Goal: Task Accomplishment & Management: Complete application form

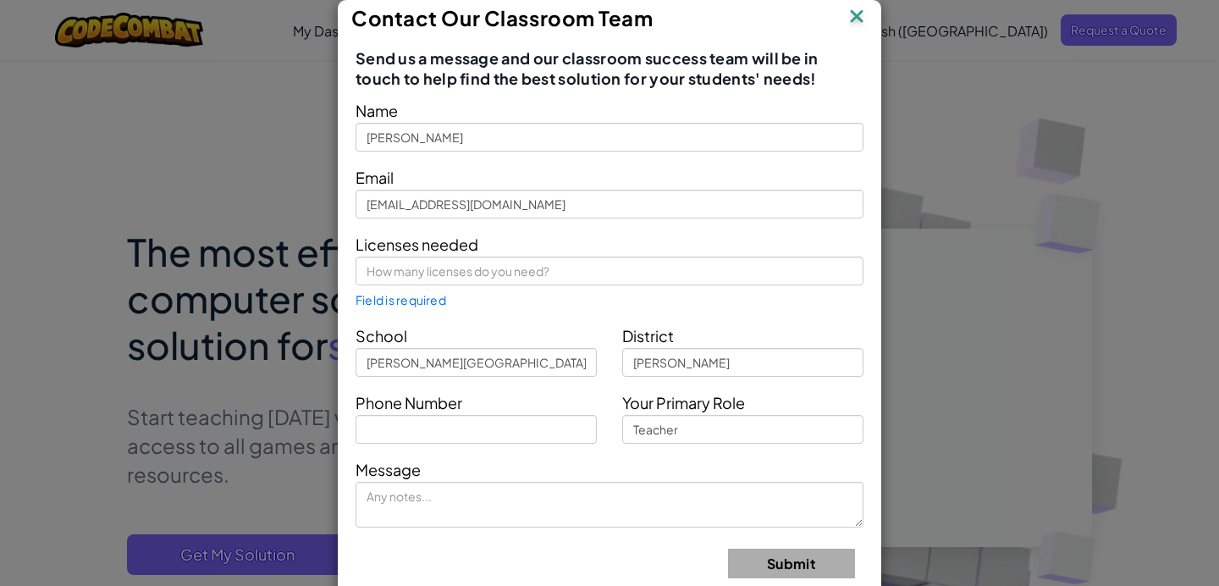
click at [860, 17] on img at bounding box center [856, 17] width 22 height 25
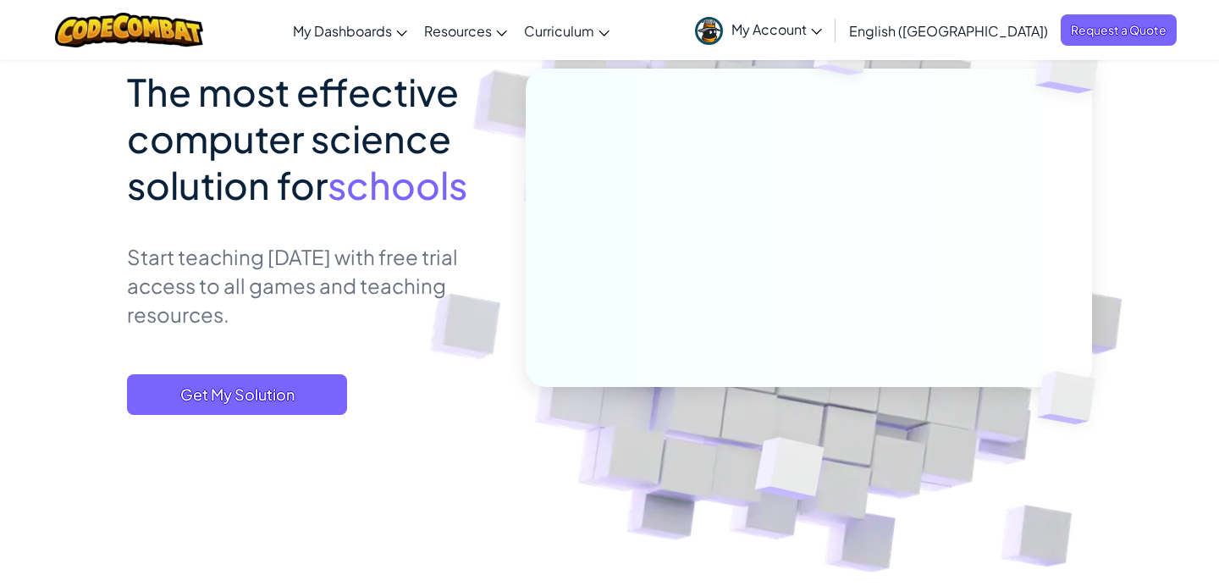
scroll to position [159, 0]
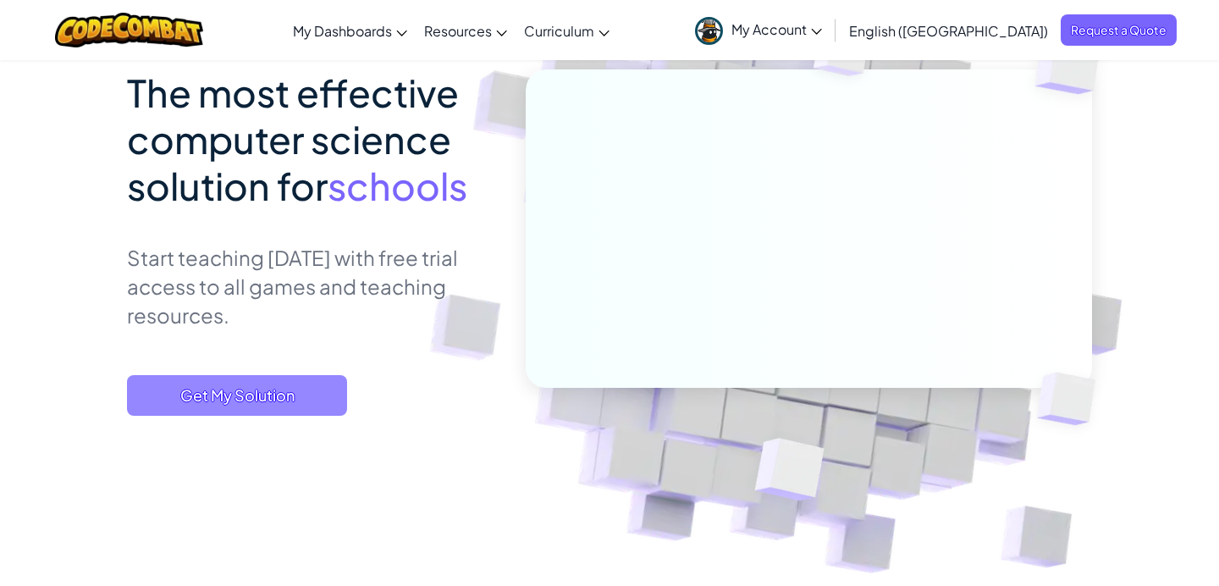
click at [307, 407] on span "Get My Solution" at bounding box center [237, 395] width 220 height 41
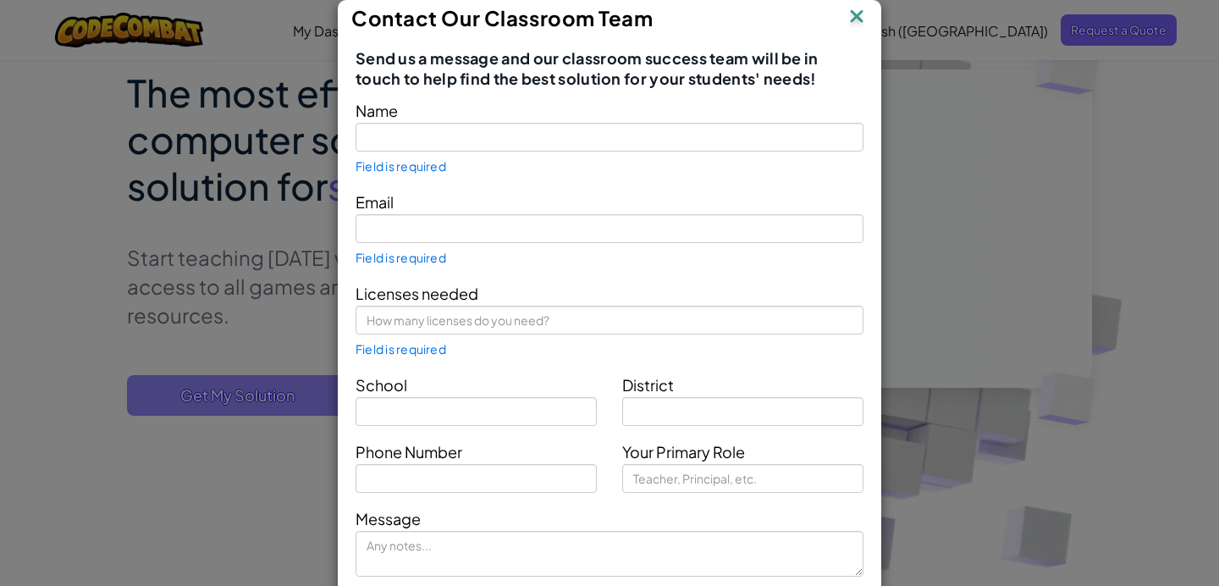
type input "[PERSON_NAME]"
type input "[EMAIL_ADDRESS][DOMAIN_NAME]"
type input "[PERSON_NAME][GEOGRAPHIC_DATA]"
type input "[PERSON_NAME]"
type input "Teacher"
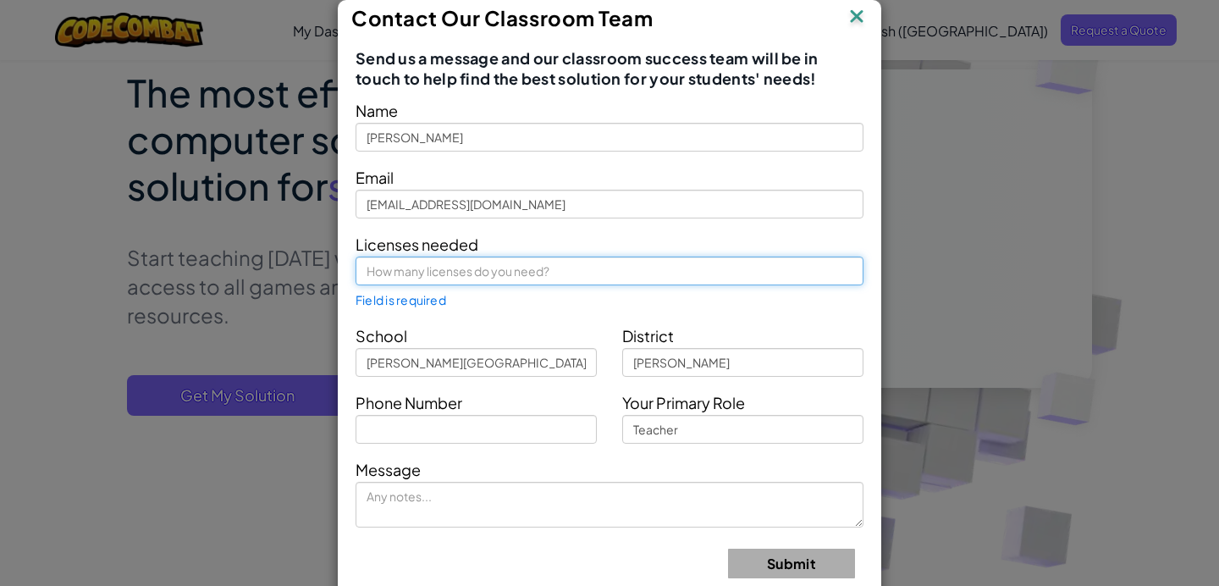
click at [551, 260] on input "text" at bounding box center [609, 270] width 508 height 29
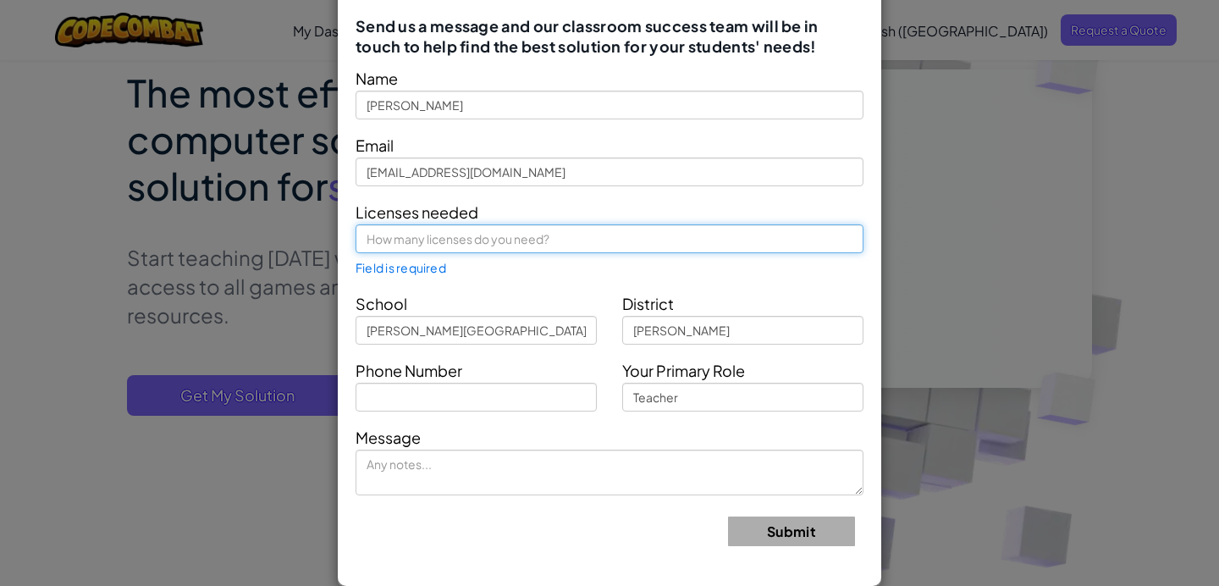
scroll to position [0, 0]
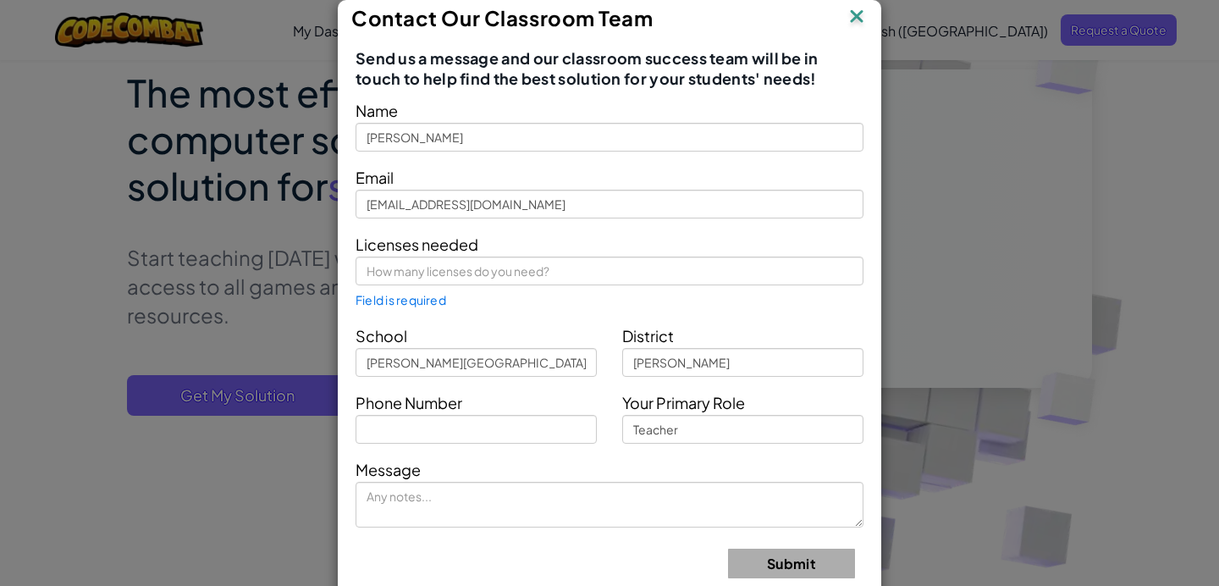
click at [851, 19] on img at bounding box center [856, 17] width 22 height 25
